Goal: Task Accomplishment & Management: Use online tool/utility

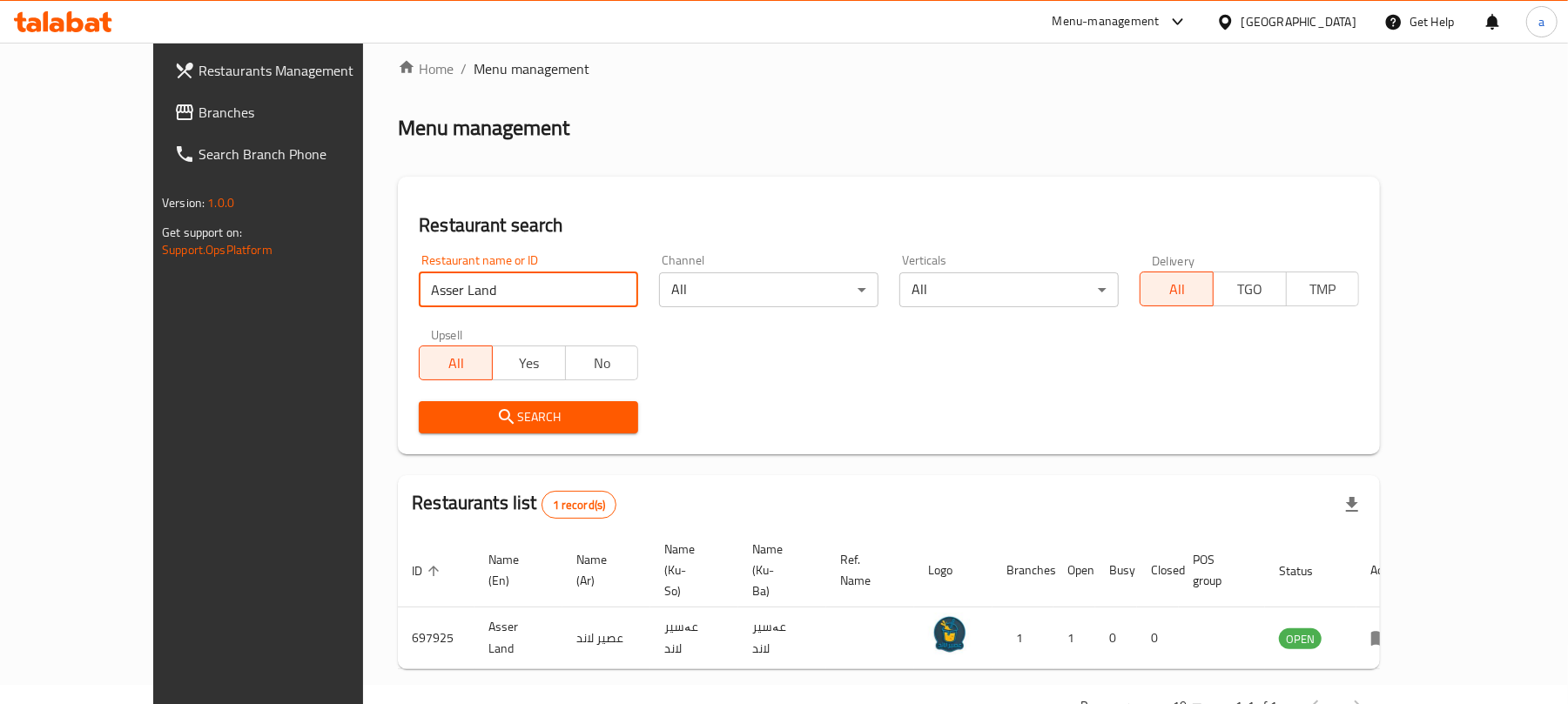
scroll to position [51, 0]
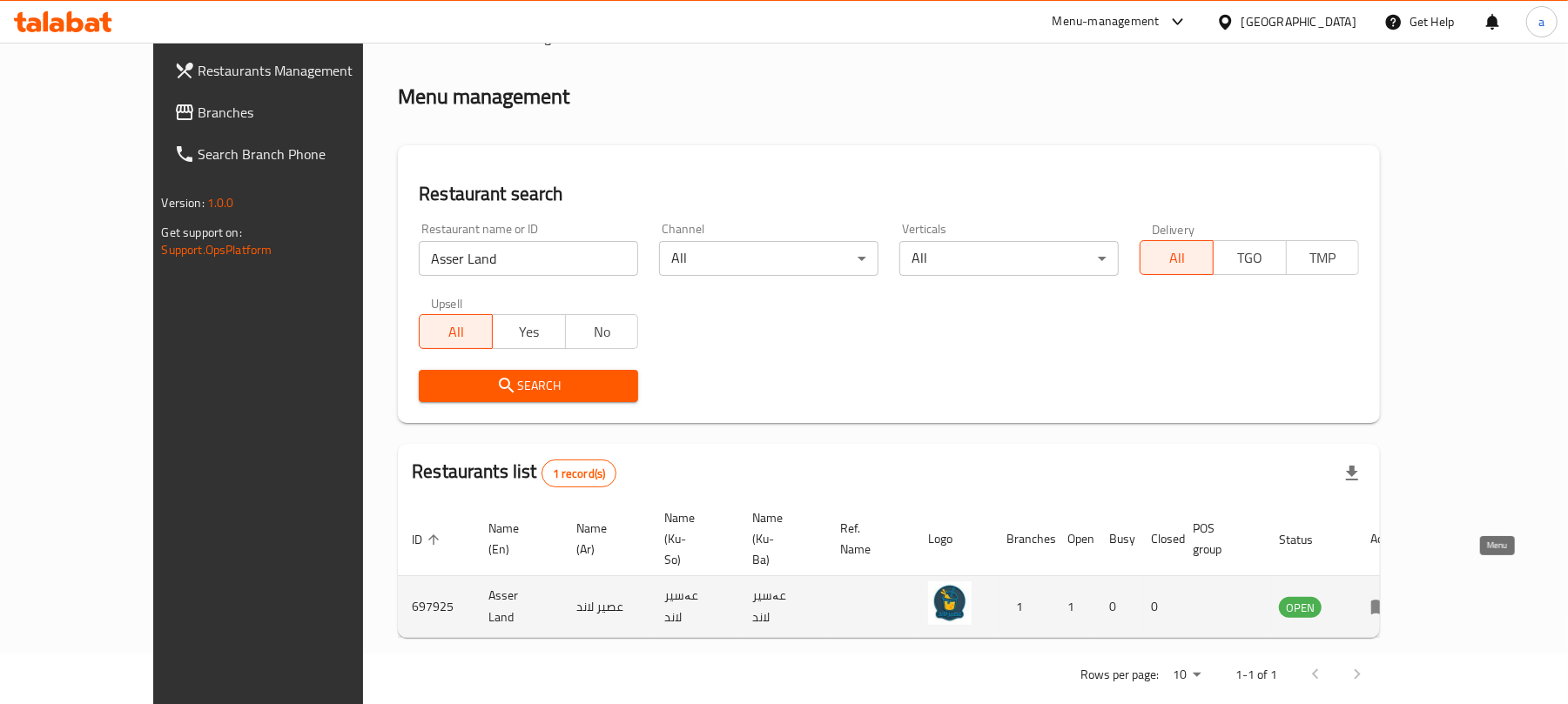
click at [1390, 600] on icon "enhanced table" at bounding box center [1381, 608] width 19 height 15
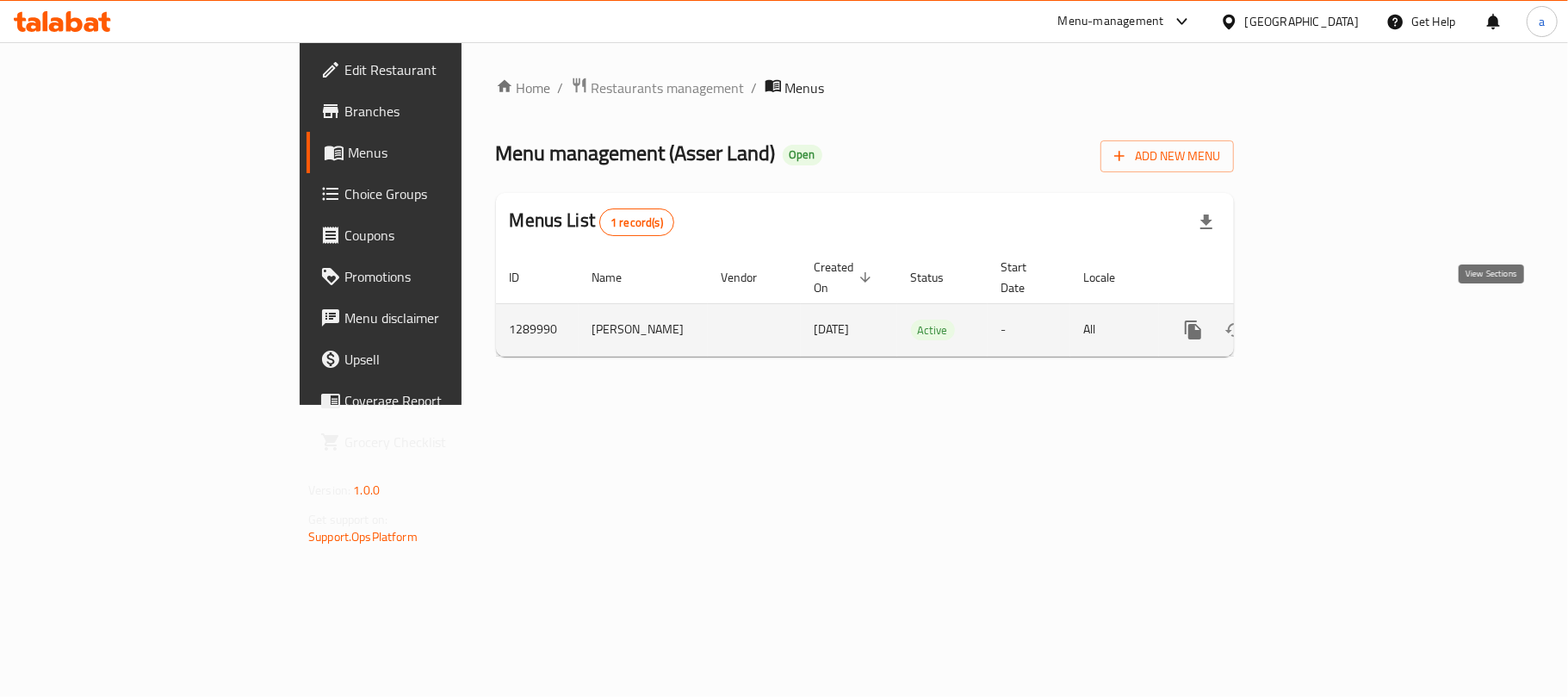
click at [1338, 329] on link "enhanced table" at bounding box center [1317, 330] width 42 height 42
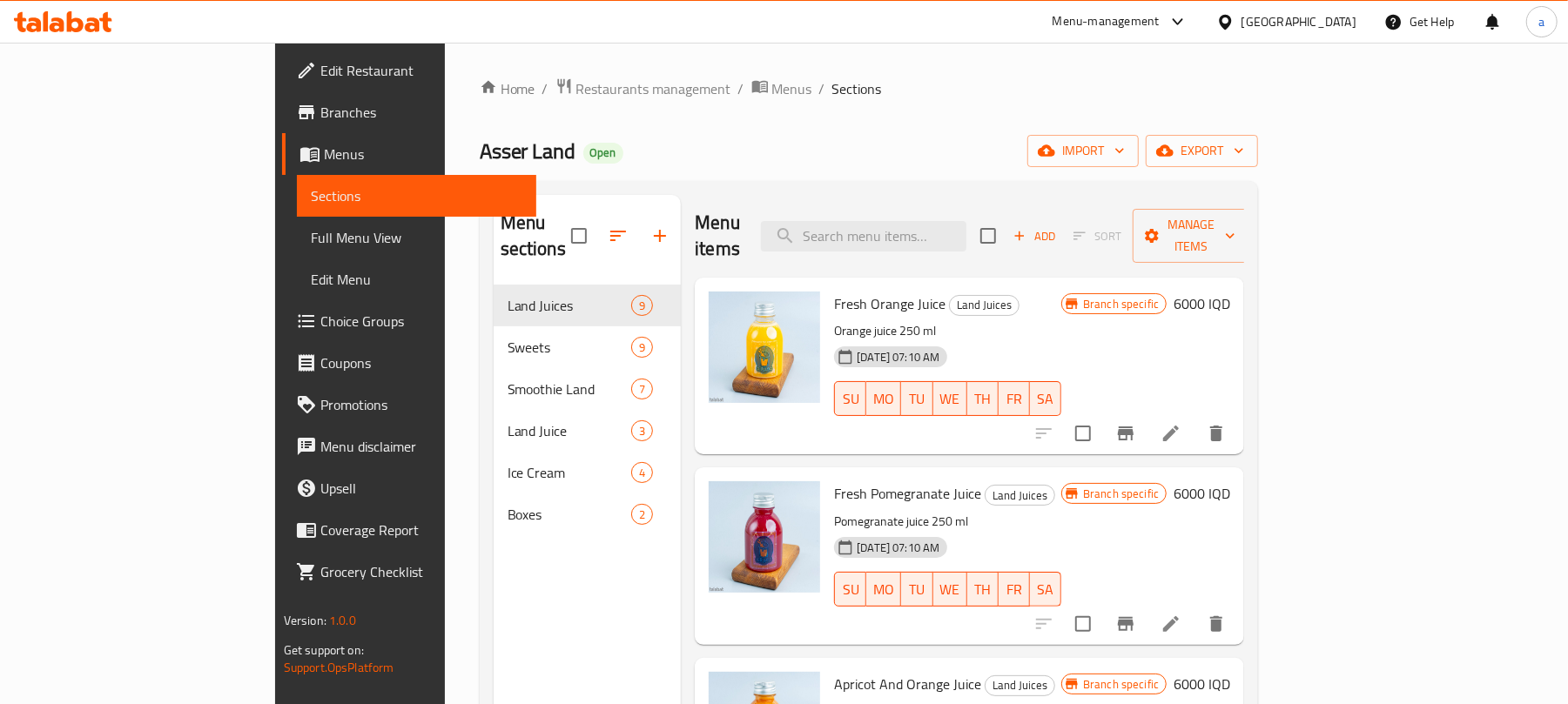
click at [311, 233] on span "Full Menu View" at bounding box center [417, 238] width 213 height 21
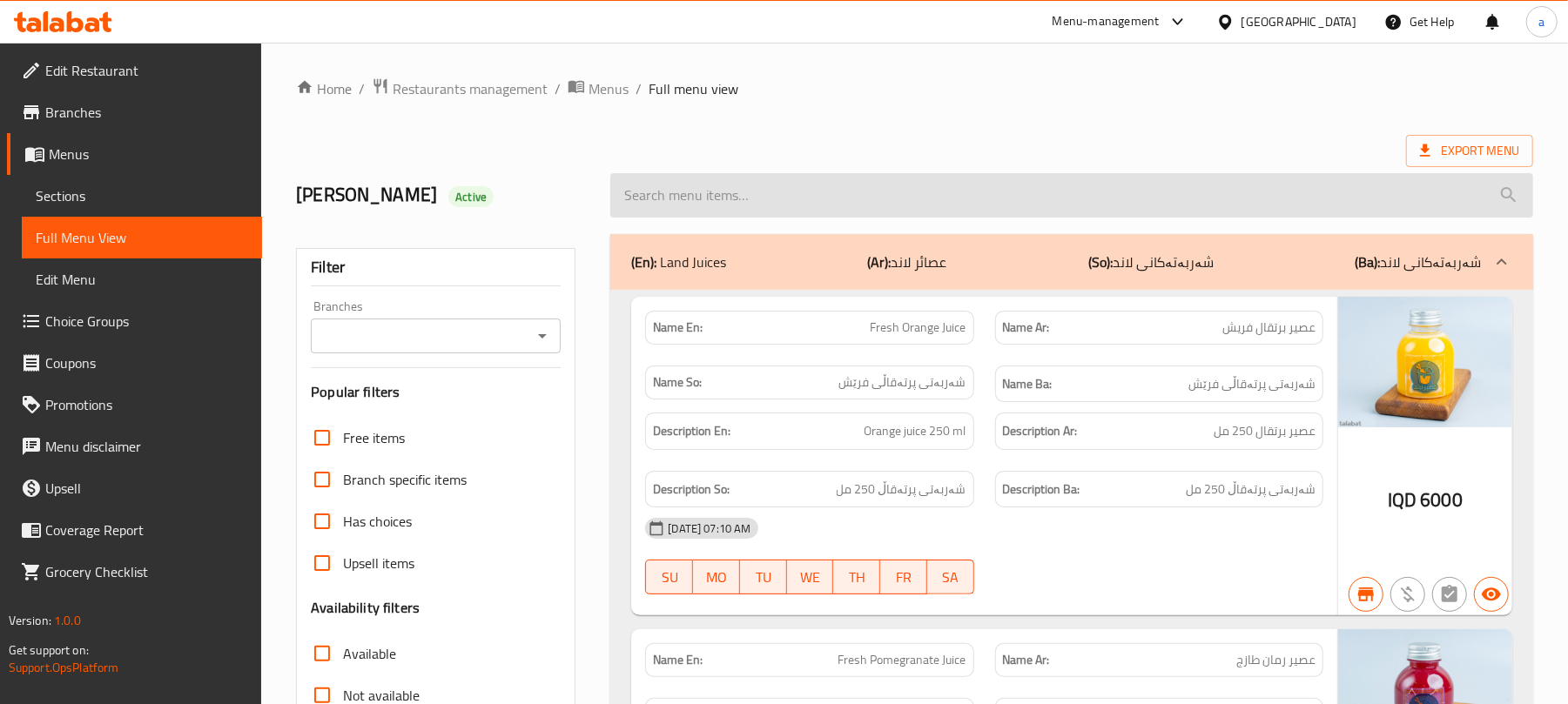
click at [764, 191] on input "search" at bounding box center [1071, 195] width 923 height 44
paste input "Ice Cream Kinder Bueno"
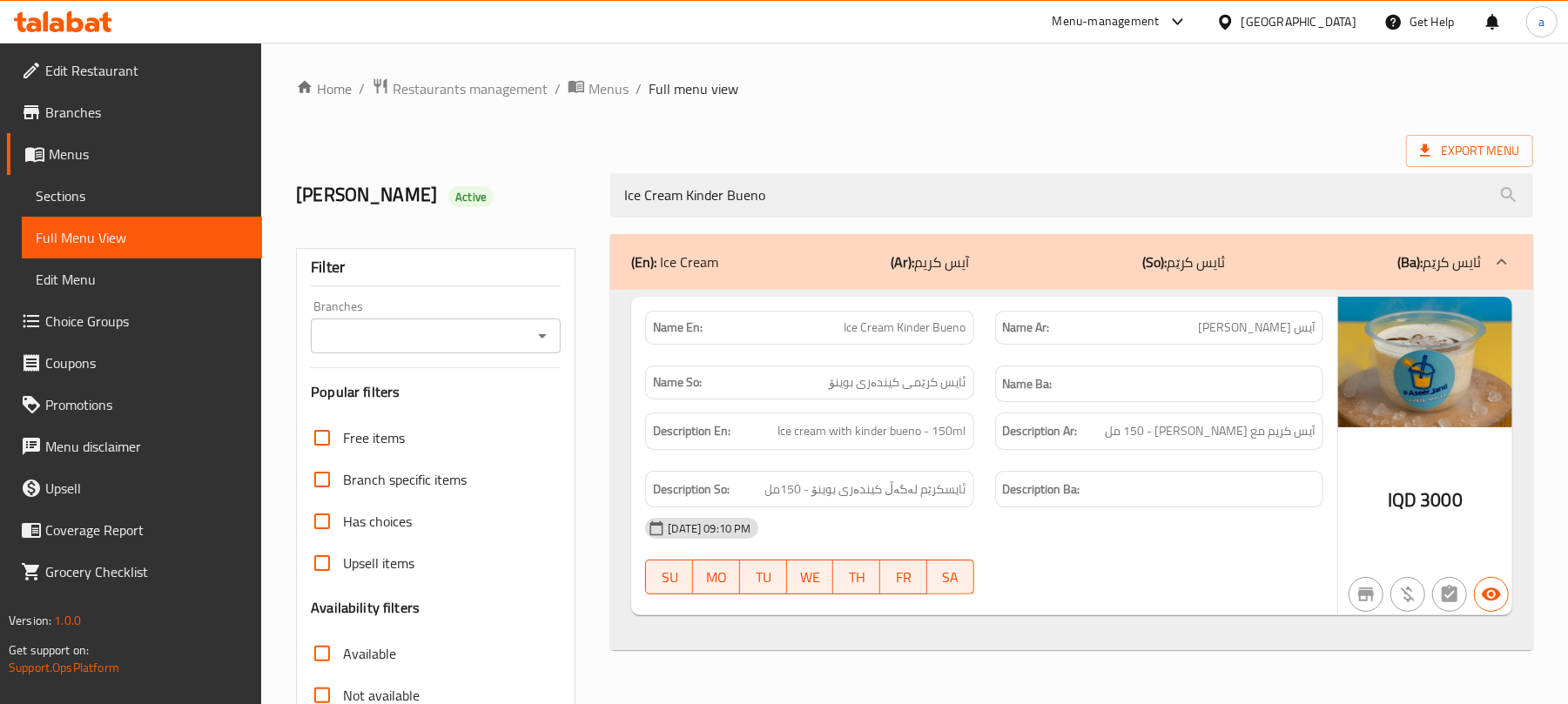
click at [552, 339] on icon "Open" at bounding box center [542, 336] width 21 height 21
type input "Ice Cream Kinder Bueno"
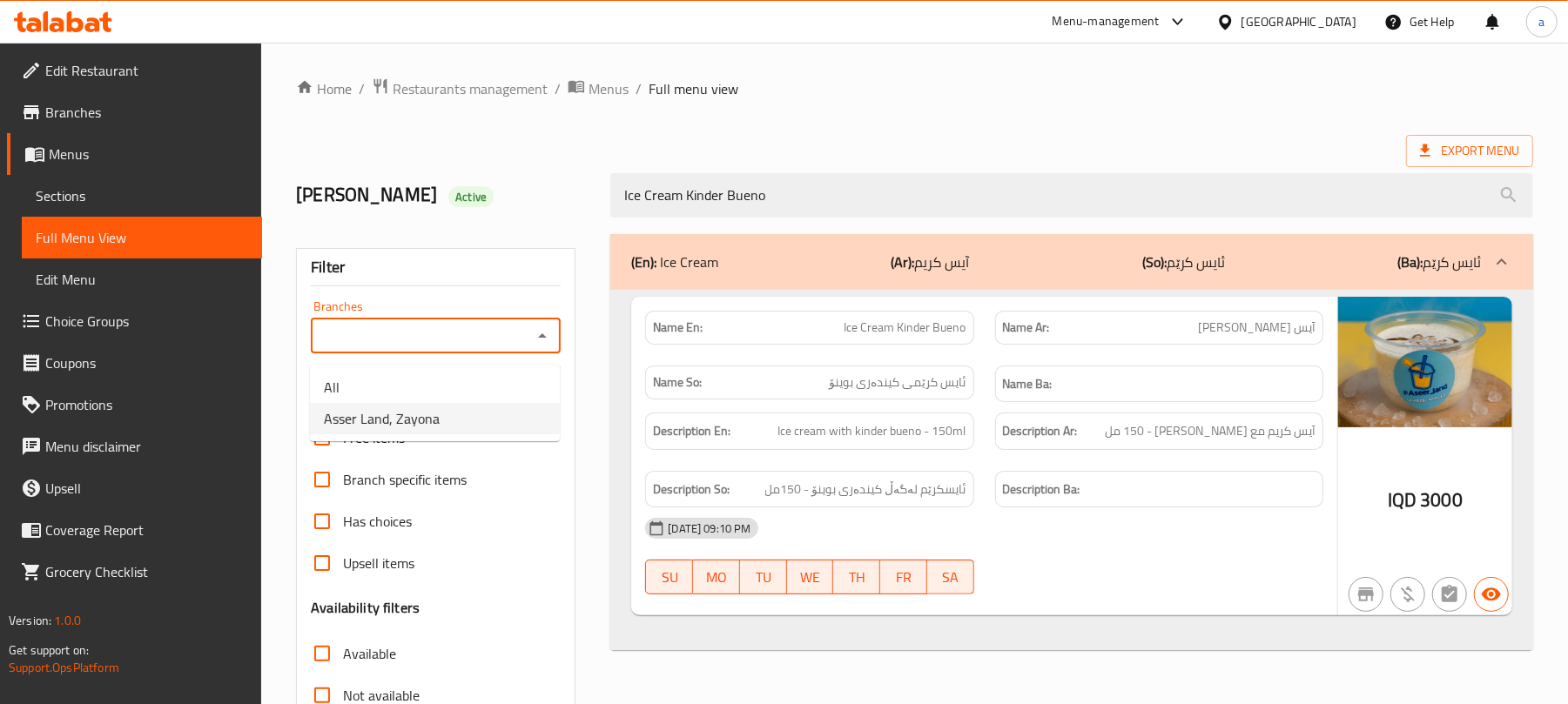
click at [463, 421] on li "Asser Land, Zayona" at bounding box center [435, 418] width 250 height 31
type input "Asser Land, Zayona"
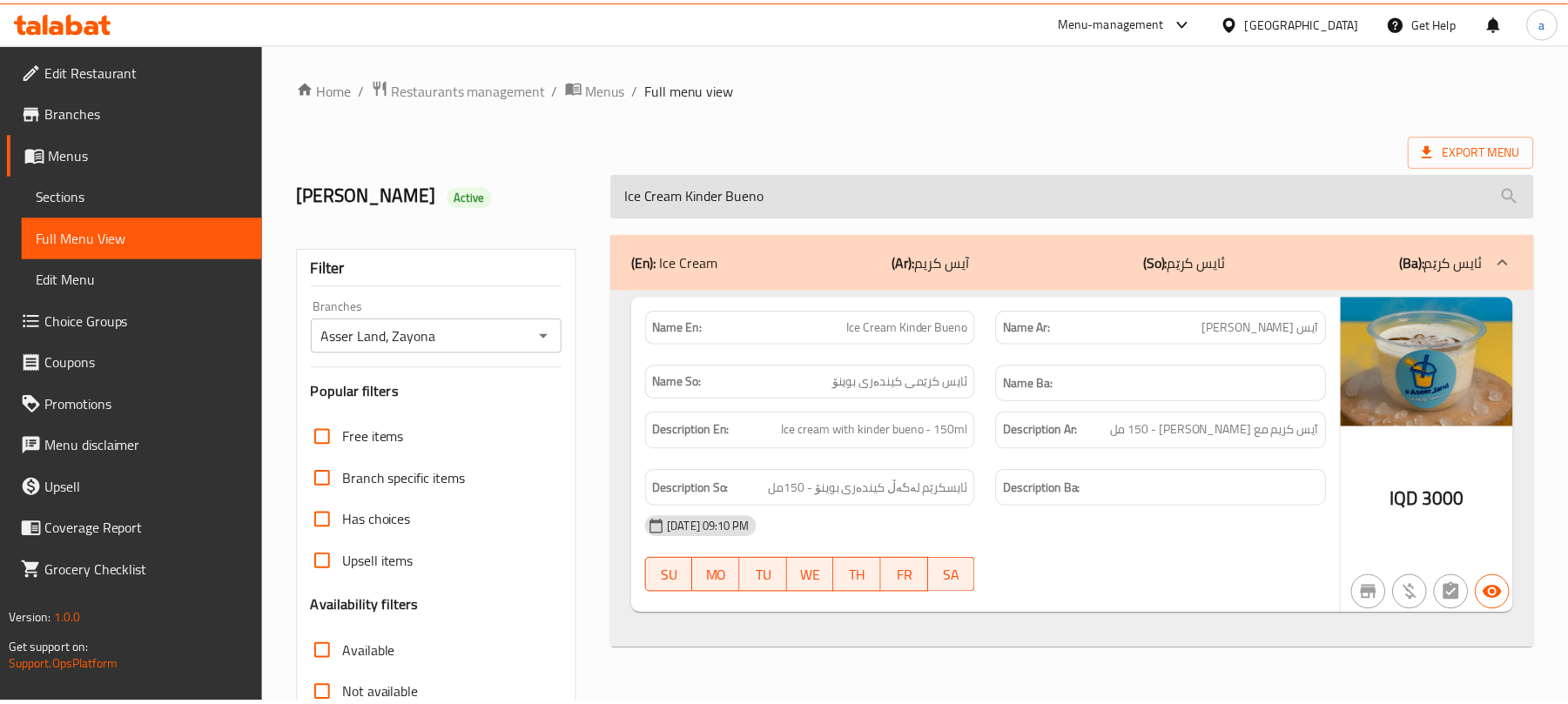
scroll to position [251, 0]
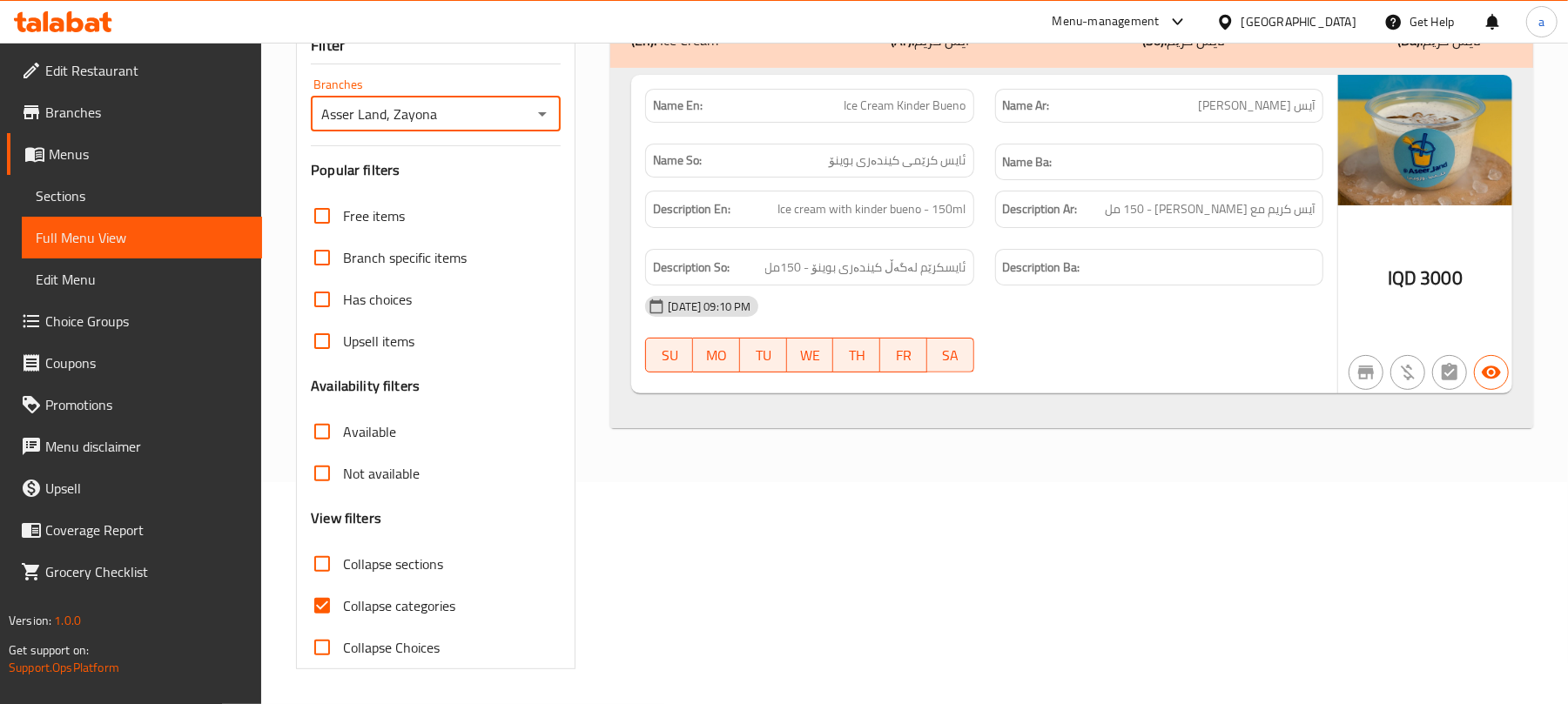
click at [115, 216] on link "Sections" at bounding box center [141, 196] width 240 height 42
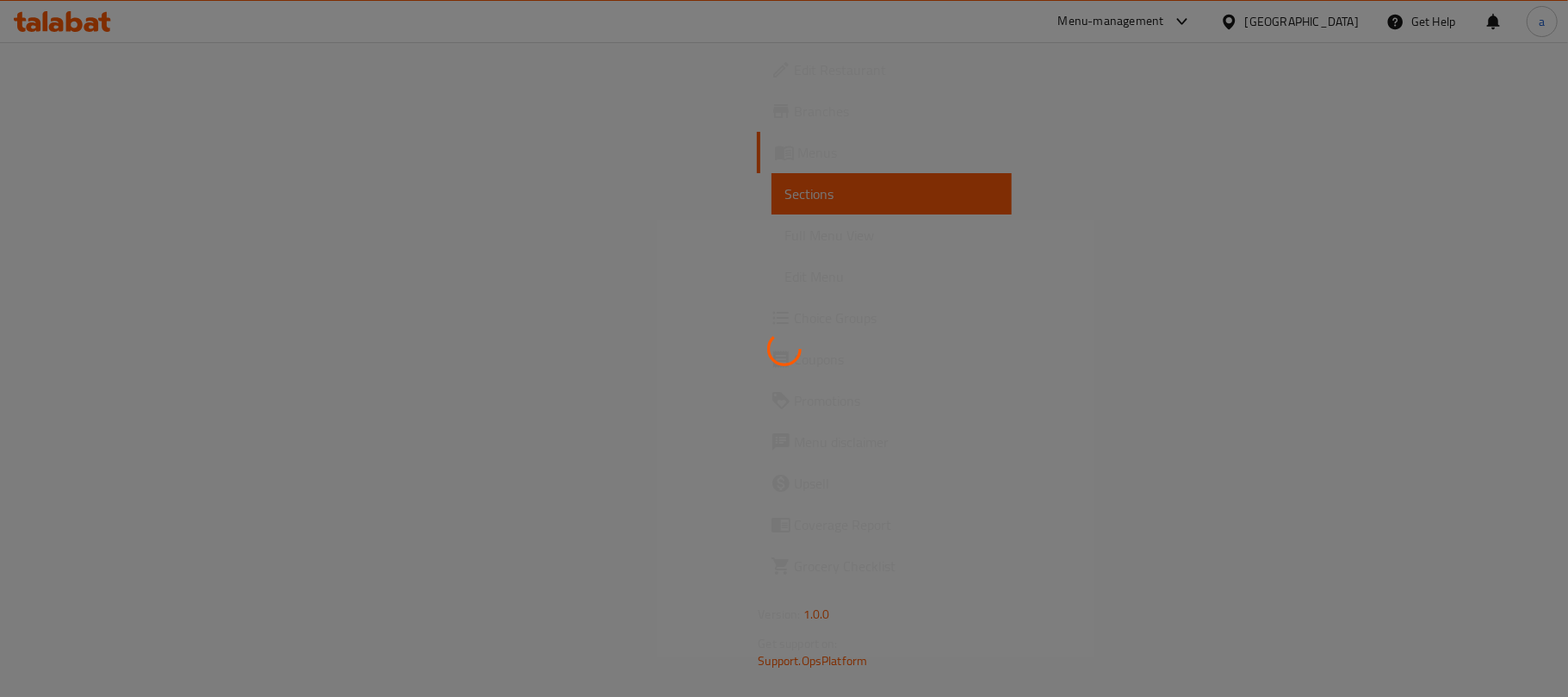
click at [140, 241] on div at bounding box center [784, 348] width 1568 height 697
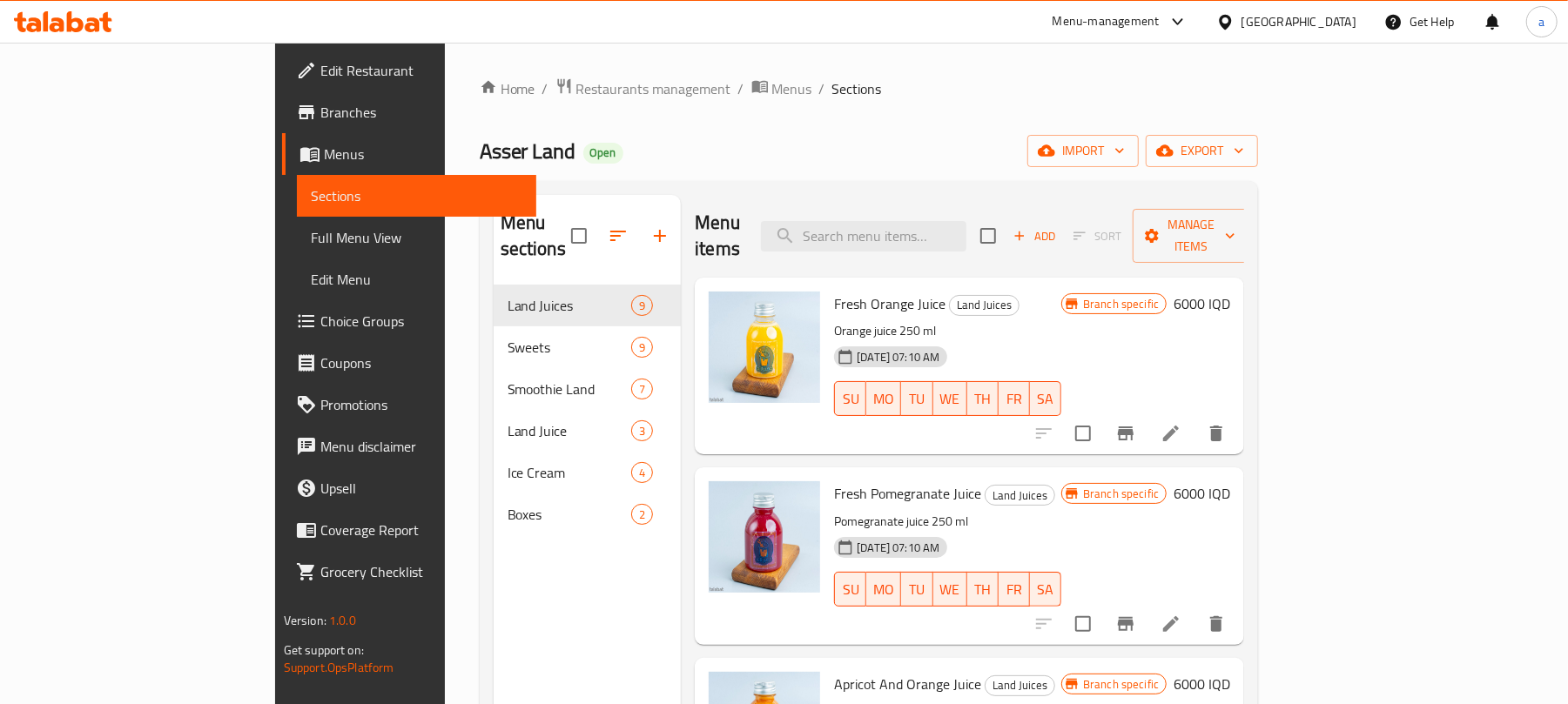
click at [311, 243] on span "Full Menu View" at bounding box center [417, 238] width 213 height 21
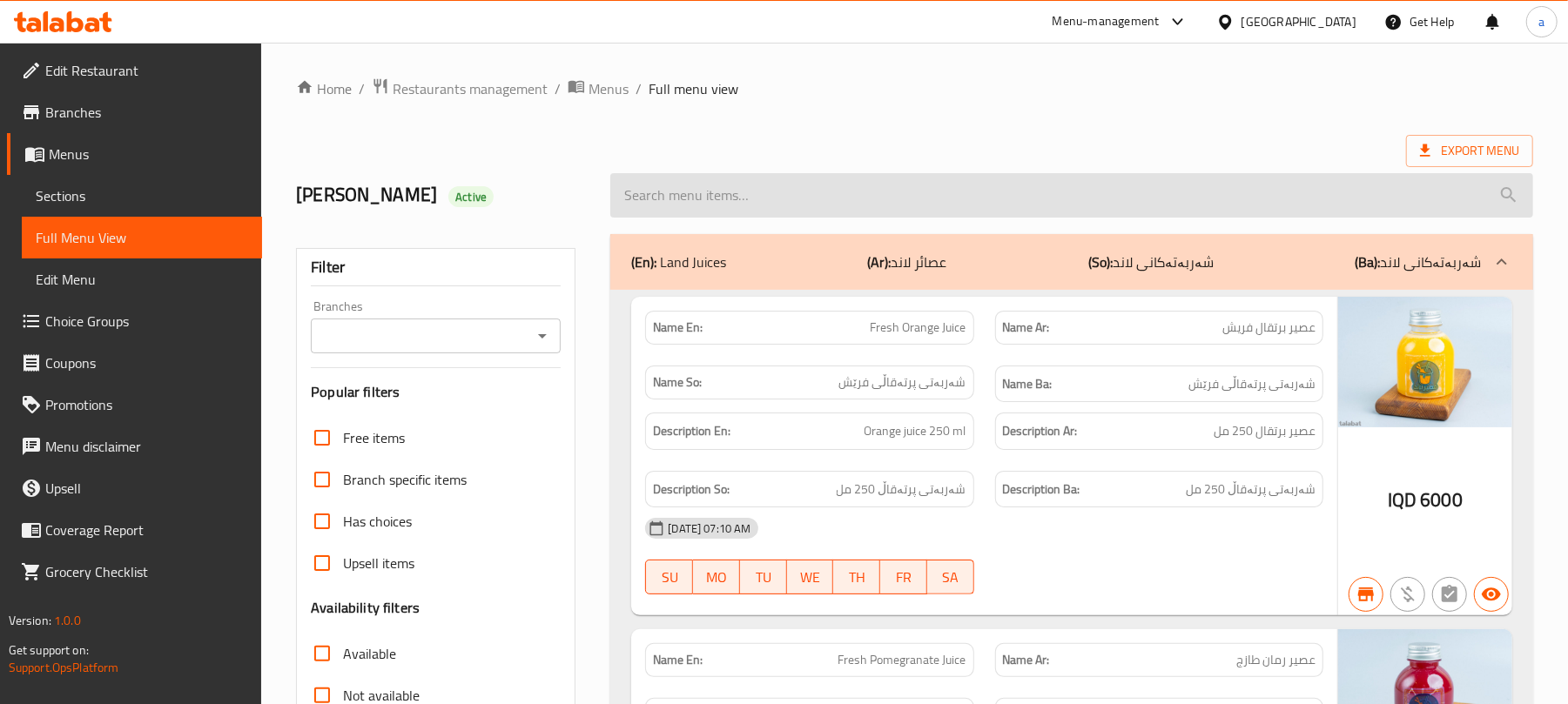
click at [819, 216] on input "search" at bounding box center [1071, 195] width 923 height 44
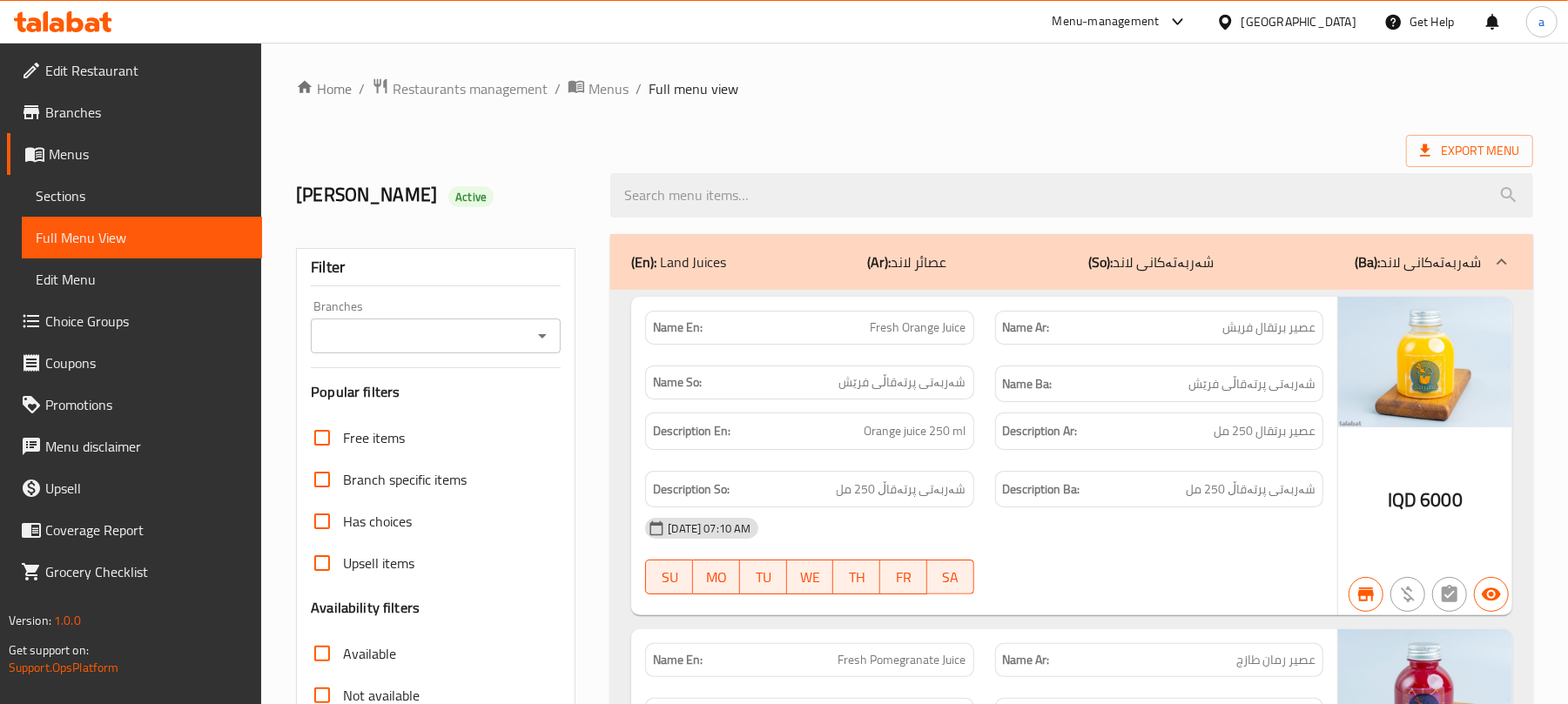
paste input "Ice Cream Nutella And Chocolate"
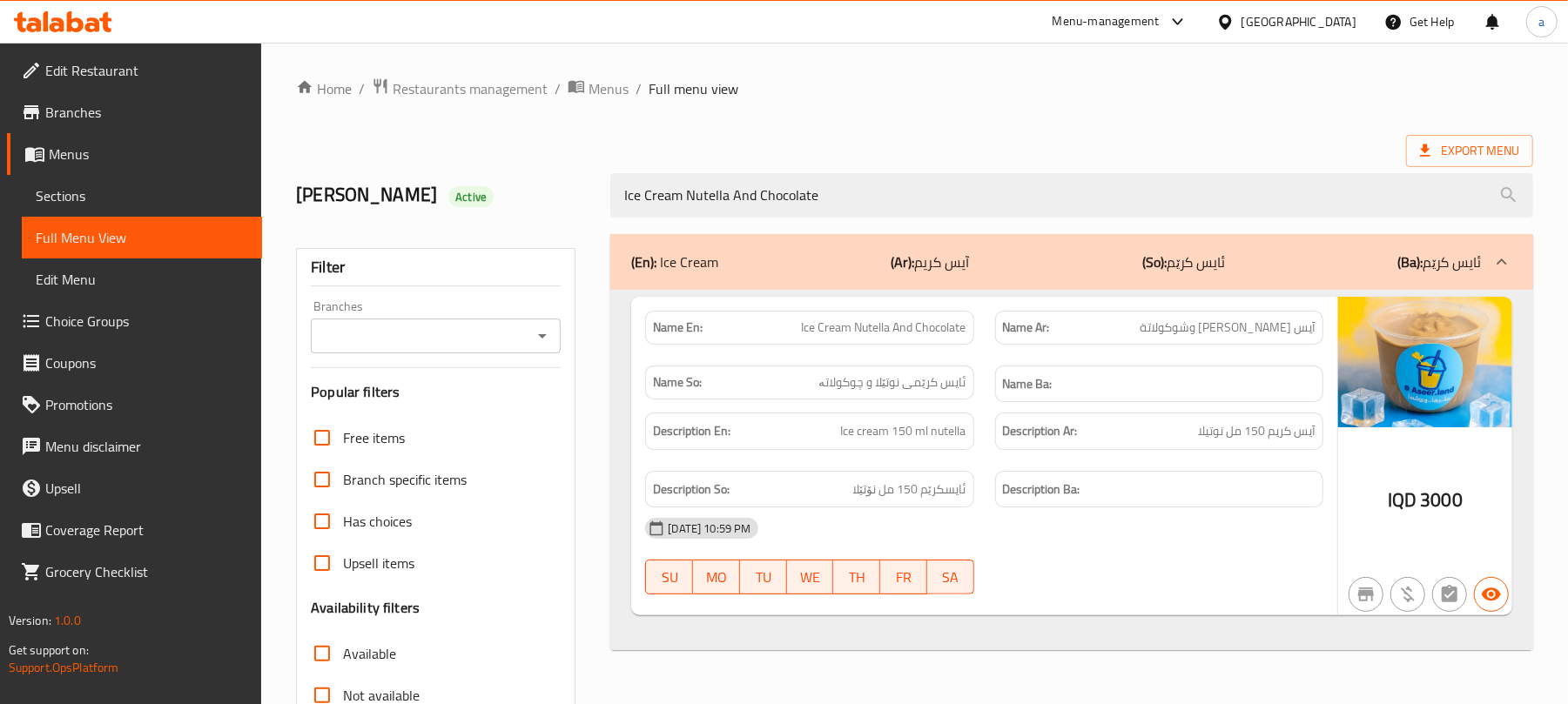
drag, startPoint x: 527, startPoint y: 341, endPoint x: 537, endPoint y: 345, distance: 10.8
click at [533, 341] on div at bounding box center [541, 336] width 22 height 24
type input "Ice Cream Nutella And Chocolate"
click at [540, 346] on icon "Open" at bounding box center [542, 336] width 21 height 21
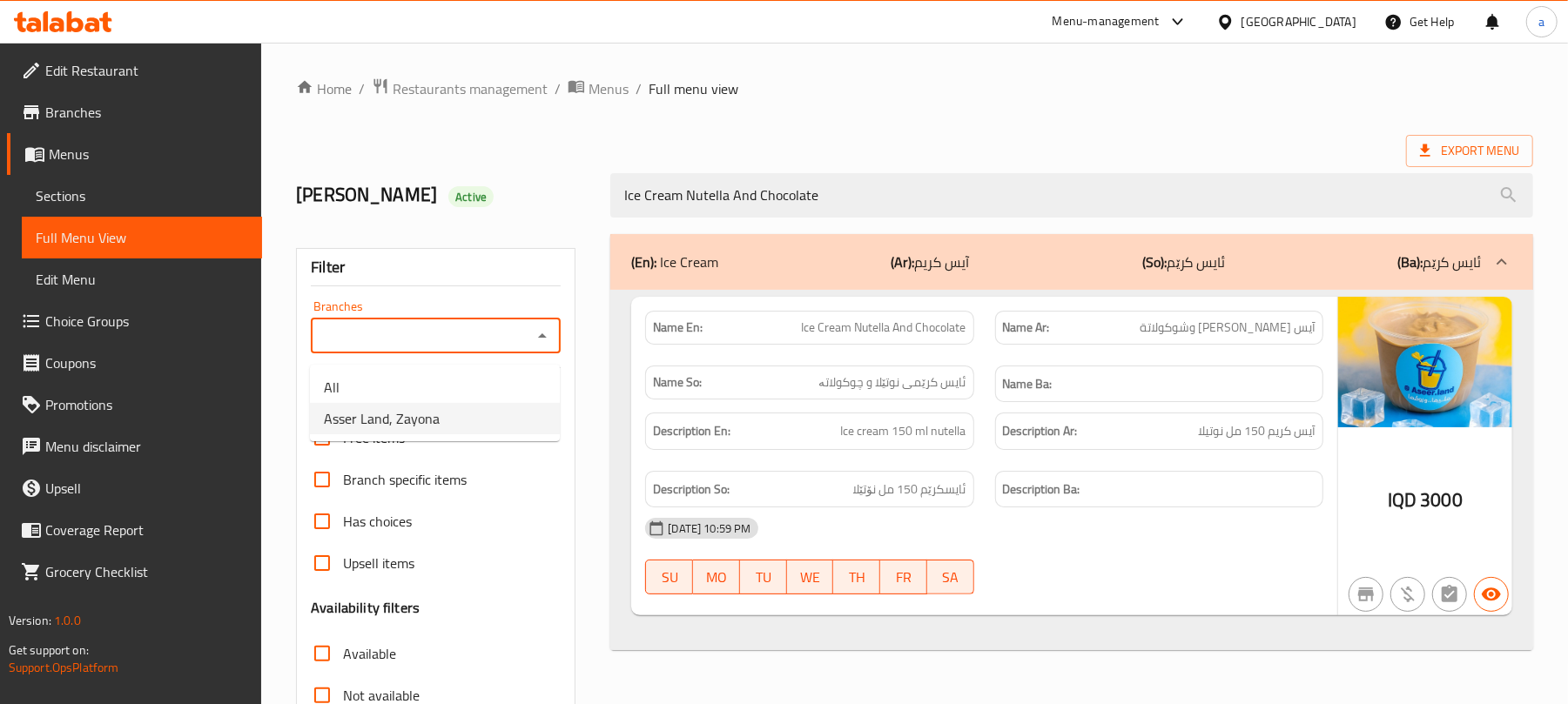
click at [432, 439] on ul "All Asser Land, Zayona" at bounding box center [435, 403] width 250 height 77
click at [426, 429] on span "Asser Land, Zayona" at bounding box center [382, 418] width 116 height 21
type input "Asser Land, Zayona"
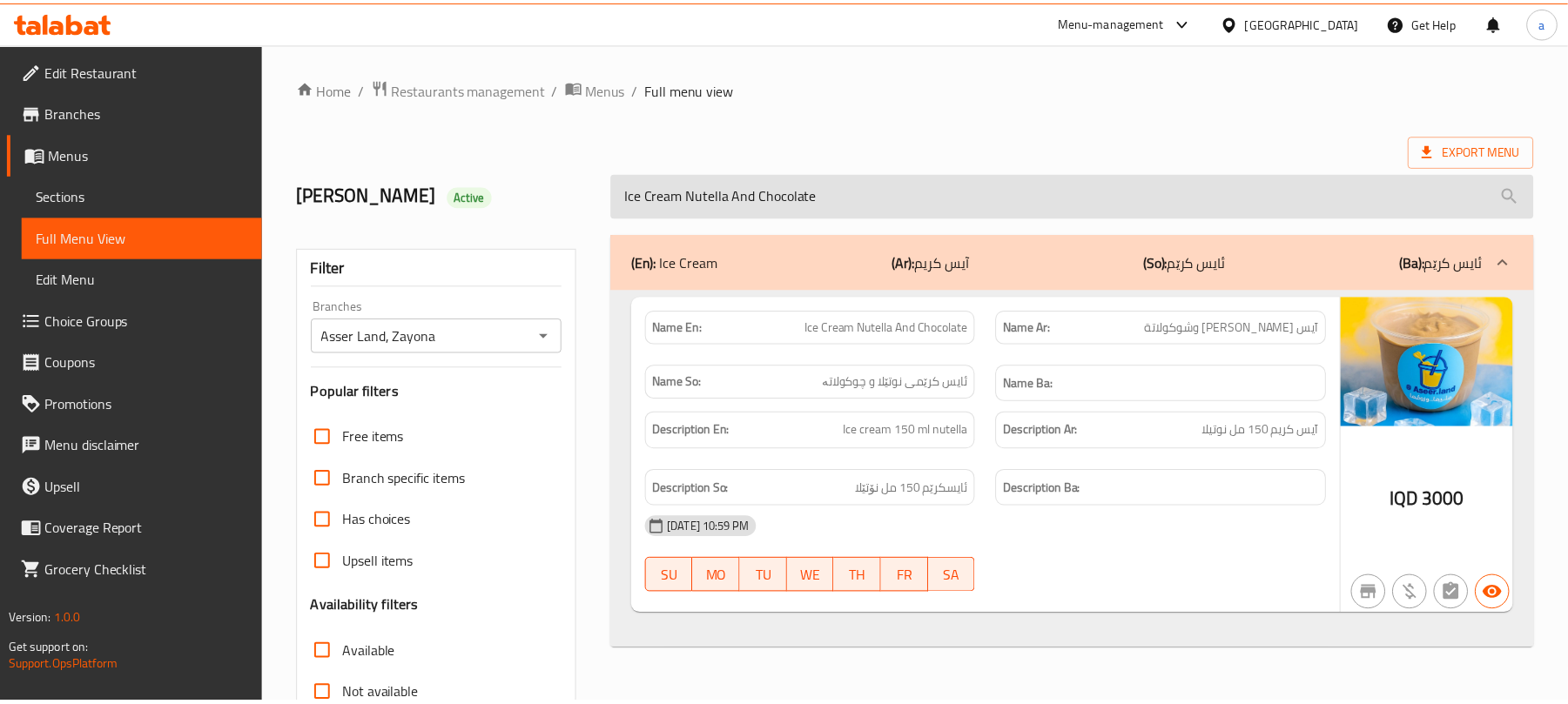
scroll to position [251, 0]
